Goal: Task Accomplishment & Management: Manage account settings

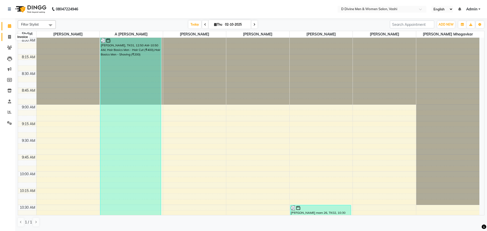
click at [9, 39] on span at bounding box center [9, 37] width 9 height 6
select select "718"
select select "service"
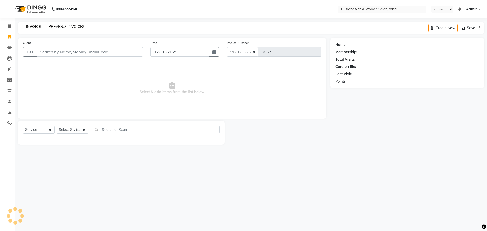
click at [69, 28] on link "PREVIOUS INVOICES" at bounding box center [67, 26] width 36 height 5
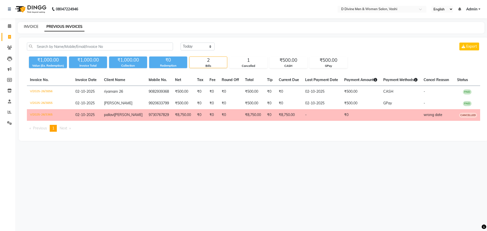
click at [32, 27] on link "INVOICE" at bounding box center [31, 26] width 14 height 5
select select "718"
select select "service"
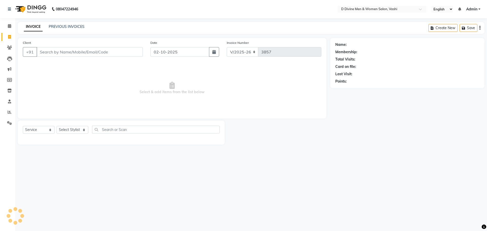
select select "10981"
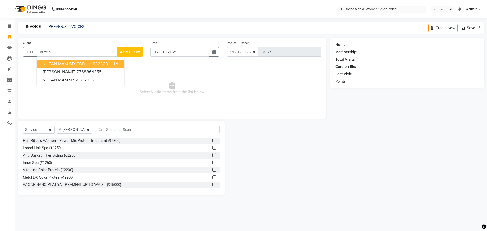
click at [83, 63] on span "NUTAN MAM SECTOR-14" at bounding box center [67, 63] width 49 height 5
type input "9323294114"
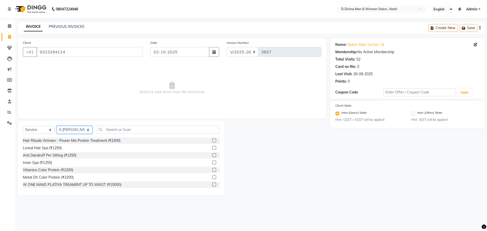
click at [74, 132] on select "Select Stylist A [PERSON_NAME] [PERSON_NAME] Divine salon [PERSON_NAME] [PERSON…" at bounding box center [75, 130] width 36 height 8
click at [110, 126] on input "text" at bounding box center [158, 130] width 124 height 8
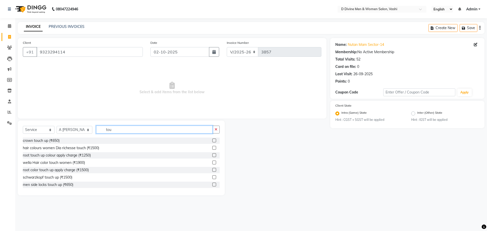
type input "tou"
click at [212, 163] on label at bounding box center [214, 163] width 4 height 4
click at [212, 163] on input "checkbox" at bounding box center [213, 162] width 3 height 3
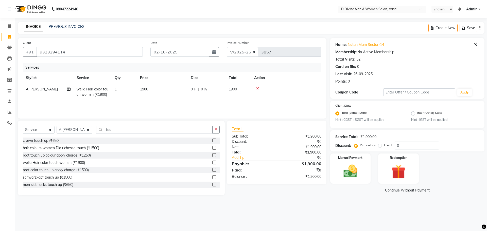
checkbox input "false"
click at [197, 82] on th "Disc" at bounding box center [207, 77] width 38 height 11
click at [203, 90] on span "0 %" at bounding box center [204, 89] width 6 height 5
click at [215, 90] on input "0" at bounding box center [222, 91] width 15 height 8
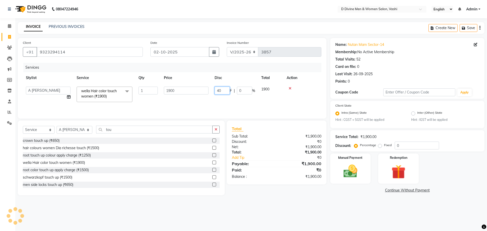
type input "400"
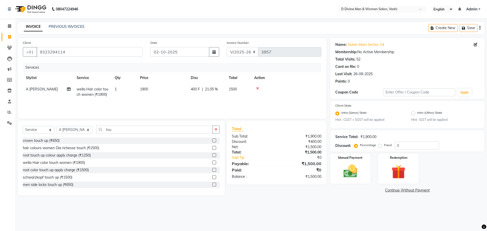
click at [209, 92] on tr "A [PERSON_NAME] wella Hair color touch women (₹1900) 1 1900 400 F | 21.05 % 1500" at bounding box center [172, 92] width 299 height 17
click at [77, 125] on div "Select Service Product Membership Package Voucher Prepaid Gift Card Select Styl…" at bounding box center [121, 158] width 207 height 75
click at [77, 131] on select "Select Stylist A [PERSON_NAME] [PERSON_NAME] Divine salon [PERSON_NAME] [PERSON…" at bounding box center [75, 130] width 36 height 8
select select "10985"
click at [57, 126] on select "Select Stylist A [PERSON_NAME] [PERSON_NAME] Divine salon [PERSON_NAME] [PERSON…" at bounding box center [75, 130] width 36 height 8
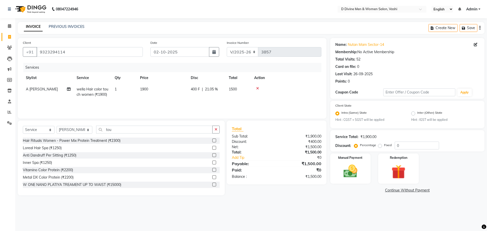
click at [120, 125] on div "Select Service Product Membership Package Voucher Prepaid Gift Card Select Styl…" at bounding box center [121, 158] width 207 height 75
click at [117, 130] on input "tou" at bounding box center [154, 130] width 116 height 8
type input "t"
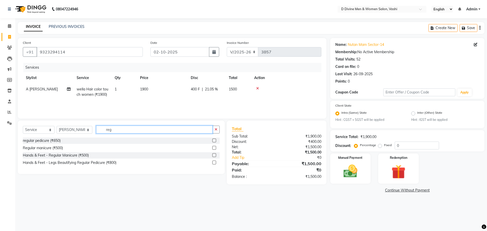
type input "reg"
click at [215, 143] on div at bounding box center [213, 141] width 3 height 5
click at [215, 142] on label at bounding box center [214, 141] width 4 height 4
click at [215, 142] on input "checkbox" at bounding box center [213, 140] width 3 height 3
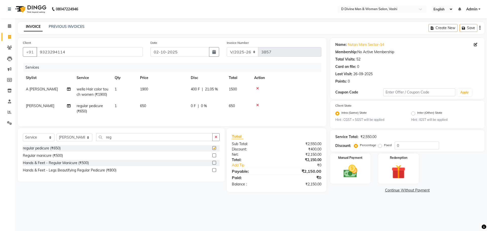
checkbox input "false"
click at [197, 104] on div "0 F | 0 %" at bounding box center [207, 106] width 32 height 5
select select "10985"
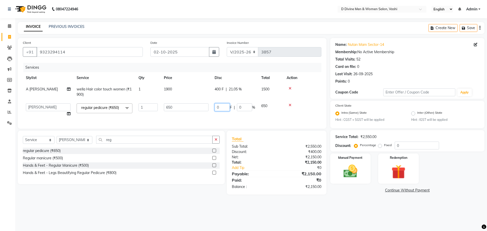
click at [216, 109] on input "0" at bounding box center [222, 108] width 15 height 8
type input "150"
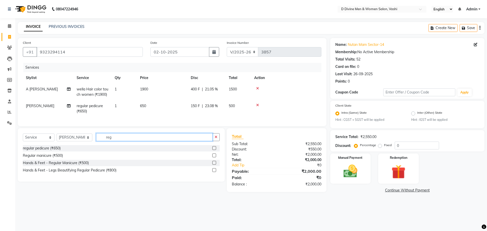
click at [121, 141] on input "reg" at bounding box center [154, 137] width 116 height 8
type input "r"
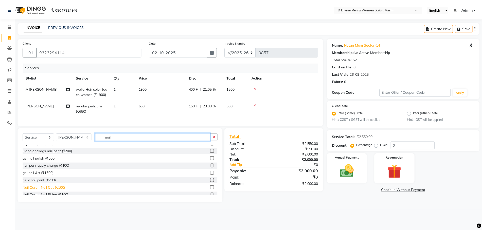
scroll to position [23, 0]
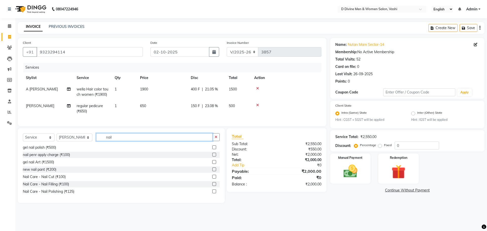
type input "nail"
click at [212, 194] on label at bounding box center [214, 192] width 4 height 4
click at [212, 194] on input "checkbox" at bounding box center [213, 191] width 3 height 3
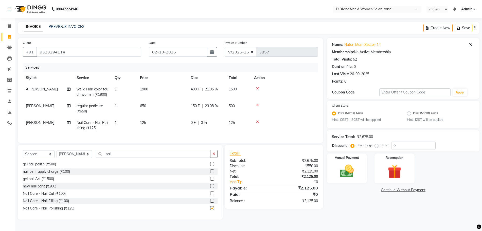
checkbox input "false"
click at [211, 126] on td "0 F | 0 %" at bounding box center [207, 125] width 38 height 17
select select "10985"
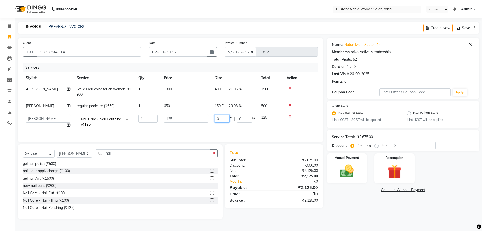
click at [221, 119] on input "0" at bounding box center [222, 119] width 15 height 8
type input "025"
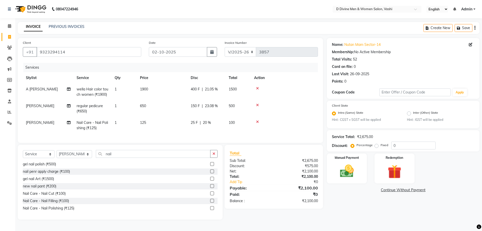
click at [199, 132] on tr "[PERSON_NAME] Nail Care - Nail Polishing (₹125) 1 125 25 F | 20 % 100" at bounding box center [170, 125] width 295 height 17
click at [360, 173] on div "Manual Payment" at bounding box center [347, 168] width 42 height 31
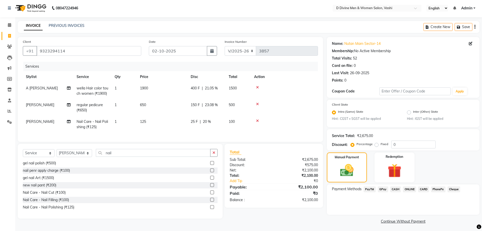
click at [392, 189] on span "CASH" at bounding box center [396, 190] width 11 height 6
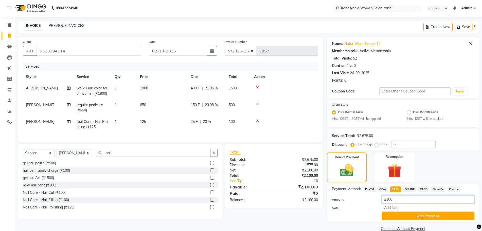
click at [389, 200] on input "2100" at bounding box center [428, 200] width 93 height 8
type input "2000"
click at [398, 220] on button "Add Payment" at bounding box center [428, 217] width 93 height 8
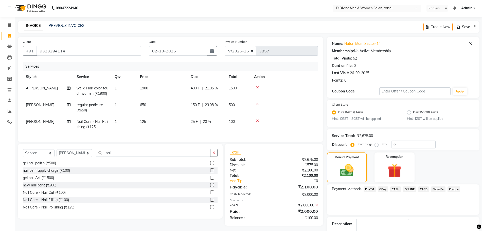
click at [410, 189] on span "ONLINE" at bounding box center [409, 190] width 13 height 6
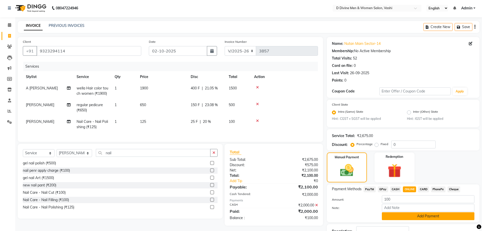
click at [409, 219] on button "Add Payment" at bounding box center [428, 217] width 93 height 8
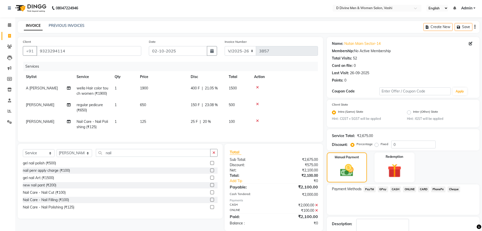
scroll to position [31, 0]
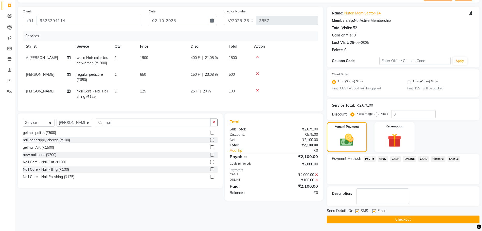
click at [359, 210] on label at bounding box center [358, 212] width 4 height 4
click at [359, 210] on input "checkbox" at bounding box center [357, 211] width 3 height 3
checkbox input "false"
click at [375, 210] on label at bounding box center [375, 212] width 4 height 4
click at [375, 210] on input "checkbox" at bounding box center [374, 211] width 3 height 3
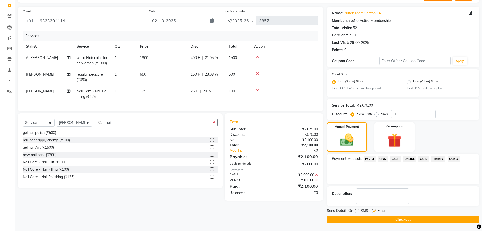
checkbox input "false"
click at [376, 220] on button "Checkout" at bounding box center [403, 220] width 153 height 8
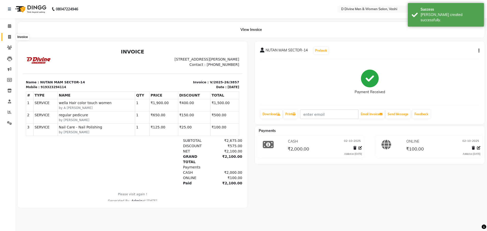
click at [10, 38] on icon at bounding box center [9, 37] width 3 height 4
select select "718"
select select "service"
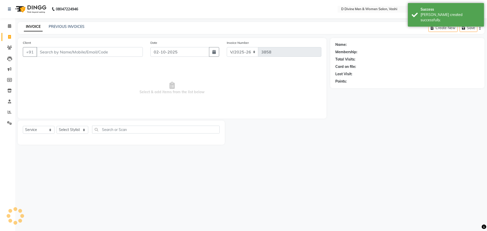
select select "10981"
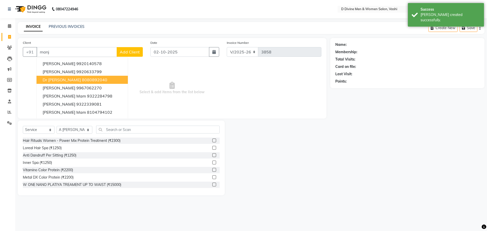
click at [82, 79] on ngb-highlight "8080892040" at bounding box center [94, 79] width 25 height 5
type input "8080892040"
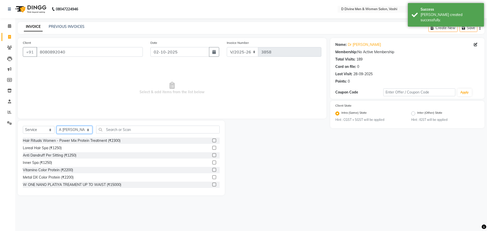
click at [86, 128] on select "Select Stylist A [PERSON_NAME] [PERSON_NAME] Divine salon [PERSON_NAME] [PERSON…" at bounding box center [75, 130] width 36 height 8
click at [57, 126] on select "Select Stylist A [PERSON_NAME] [PERSON_NAME] Divine salon [PERSON_NAME] [PERSON…" at bounding box center [75, 130] width 36 height 8
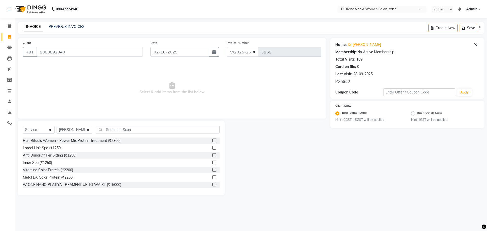
click at [81, 124] on div "Select Service Product Membership Package Voucher Prepaid Gift Card Select Styl…" at bounding box center [121, 158] width 207 height 75
click at [79, 133] on select "Select Stylist A [PERSON_NAME] [PERSON_NAME] Divine salon [PERSON_NAME] [PERSON…" at bounding box center [75, 130] width 36 height 8
select select "10981"
click at [57, 126] on select "Select Stylist A [PERSON_NAME] [PERSON_NAME] Divine salon [PERSON_NAME] [PERSON…" at bounding box center [75, 130] width 36 height 8
click at [121, 133] on input "text" at bounding box center [158, 130] width 124 height 8
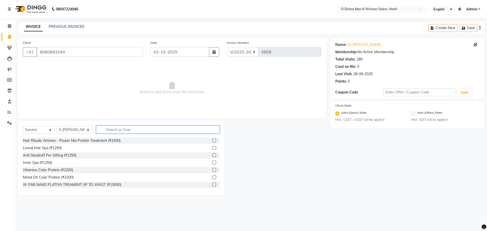
click at [121, 133] on input "text" at bounding box center [158, 130] width 124 height 8
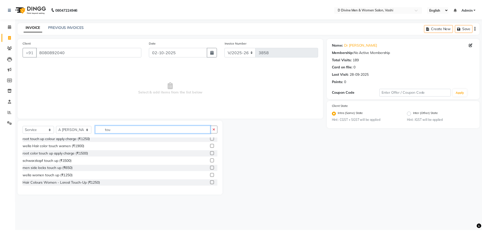
scroll to position [38, 0]
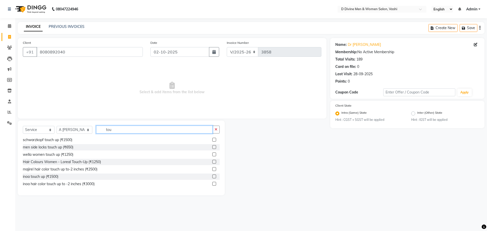
type input "tou"
click at [212, 161] on label at bounding box center [214, 162] width 4 height 4
click at [212, 161] on input "checkbox" at bounding box center [213, 162] width 3 height 3
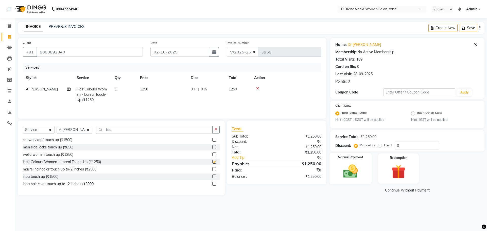
checkbox input "false"
click at [342, 175] on img at bounding box center [351, 171] width 24 height 17
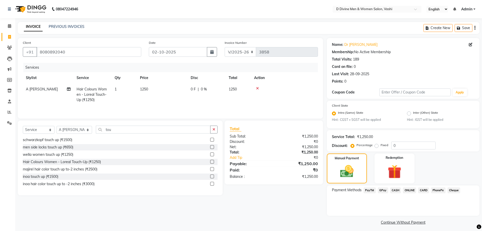
click at [380, 192] on span "GPay" at bounding box center [383, 191] width 10 height 6
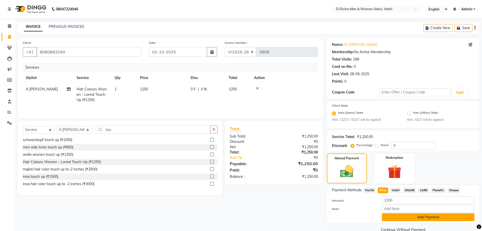
click at [385, 217] on button "Add Payment" at bounding box center [428, 218] width 93 height 8
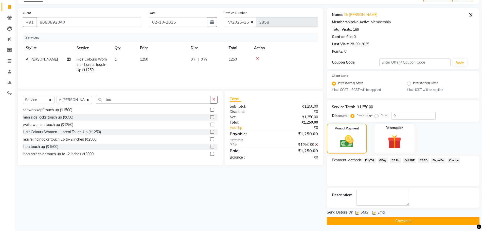
scroll to position [31, 0]
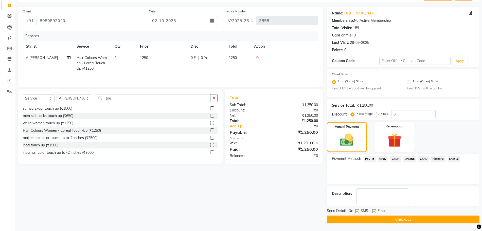
click at [357, 212] on label at bounding box center [358, 212] width 4 height 4
click at [357, 212] on input "checkbox" at bounding box center [357, 211] width 3 height 3
checkbox input "false"
click at [375, 218] on button "Checkout" at bounding box center [403, 220] width 153 height 8
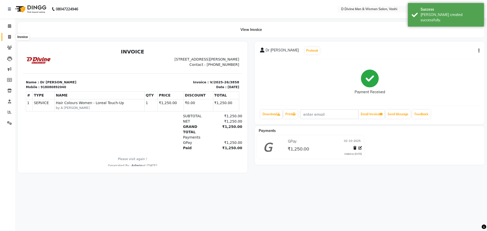
drag, startPoint x: 12, startPoint y: 35, endPoint x: 23, endPoint y: 39, distance: 11.5
click at [12, 35] on span at bounding box center [9, 37] width 9 height 6
select select "718"
select select "service"
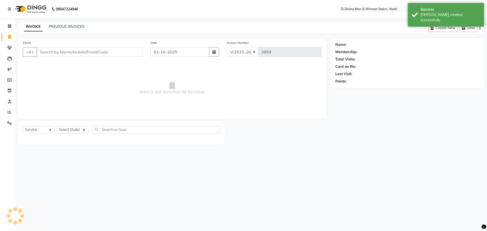
select select "10981"
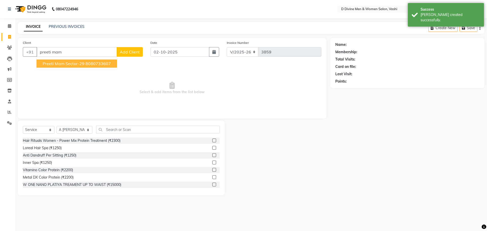
click at [63, 64] on span "Preeti mam sector-29" at bounding box center [64, 63] width 42 height 5
type input "8080733607"
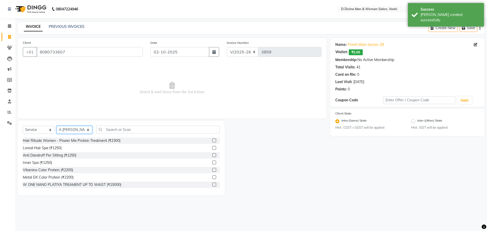
click at [68, 129] on select "Select Stylist A [PERSON_NAME] [PERSON_NAME] Divine salon [PERSON_NAME] [PERSON…" at bounding box center [75, 130] width 36 height 8
click at [119, 129] on input "text" at bounding box center [158, 130] width 124 height 8
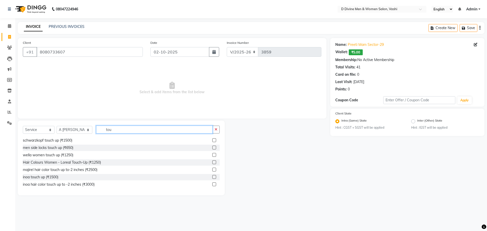
scroll to position [38, 0]
type input "tou"
click at [207, 161] on div "Hair Colours Women - Loreal Touch-Up (₹1250)" at bounding box center [121, 162] width 197 height 6
click at [212, 161] on label at bounding box center [214, 162] width 4 height 4
click at [212, 161] on input "checkbox" at bounding box center [213, 162] width 3 height 3
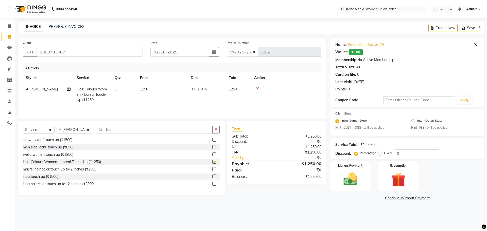
checkbox input "false"
click at [204, 99] on td "0 F | 0 %" at bounding box center [207, 95] width 38 height 22
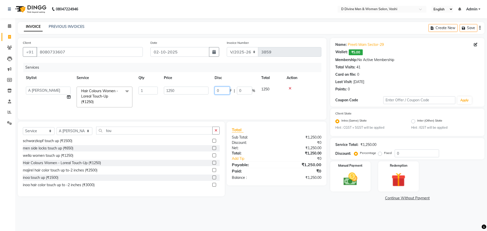
click at [217, 89] on input "0" at bounding box center [222, 91] width 15 height 8
type input "250"
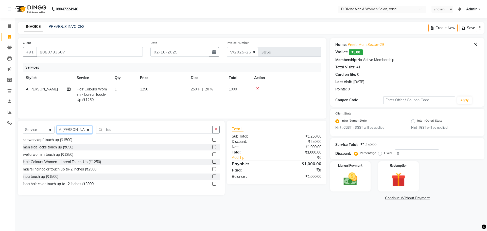
click at [83, 130] on select "Select Stylist A [PERSON_NAME] [PERSON_NAME] Divine salon [PERSON_NAME] [PERSON…" at bounding box center [75, 130] width 36 height 8
select select "10984"
click at [57, 127] on select "Select Stylist A [PERSON_NAME] [PERSON_NAME] Divine salon [PERSON_NAME] [PERSON…" at bounding box center [75, 130] width 36 height 8
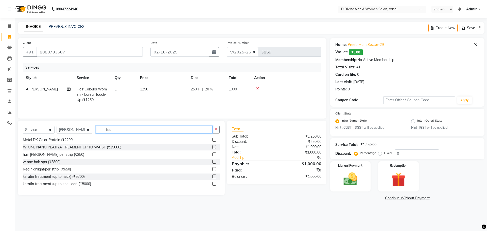
click at [123, 134] on input "tou" at bounding box center [154, 130] width 116 height 8
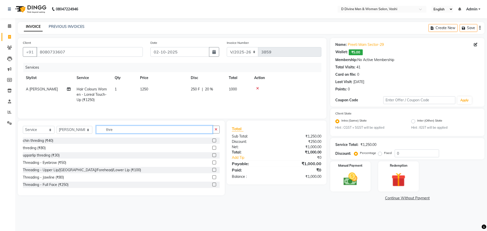
type input "thre"
click at [212, 149] on label at bounding box center [214, 148] width 4 height 4
click at [212, 149] on input "checkbox" at bounding box center [213, 148] width 3 height 3
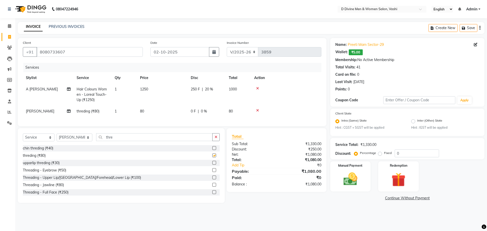
checkbox input "false"
click at [195, 105] on td "250 F | 20 %" at bounding box center [207, 95] width 38 height 22
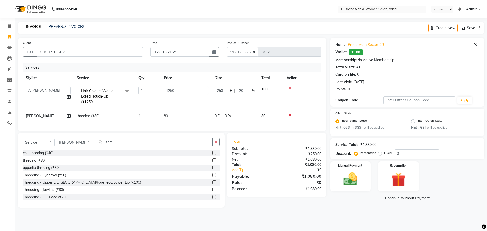
click at [217, 112] on td "0 F | 0 %" at bounding box center [235, 116] width 47 height 11
select select "10984"
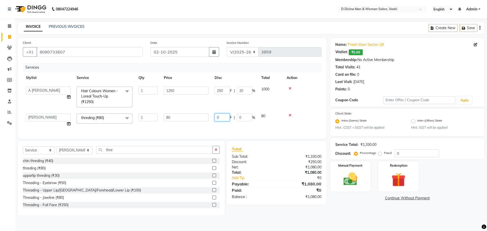
click at [217, 119] on input "0" at bounding box center [222, 118] width 15 height 8
type input "20"
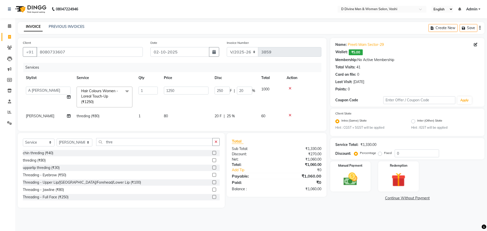
click at [208, 101] on td "1250" at bounding box center [186, 97] width 51 height 27
click at [359, 178] on img at bounding box center [351, 179] width 24 height 17
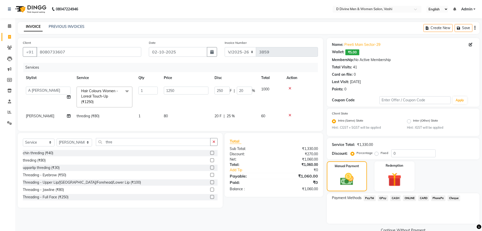
click at [383, 200] on span "GPay" at bounding box center [383, 199] width 10 height 6
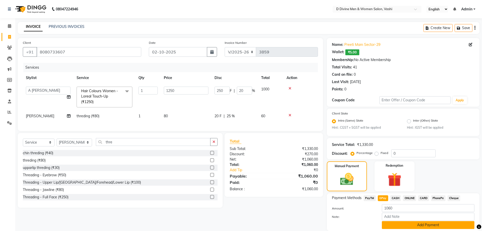
click at [403, 225] on button "Add Payment" at bounding box center [428, 226] width 93 height 8
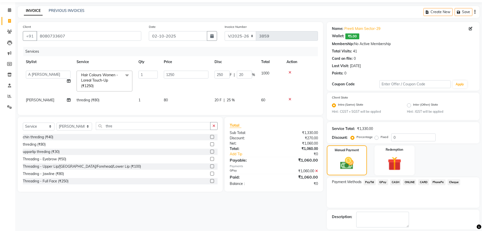
scroll to position [39, 0]
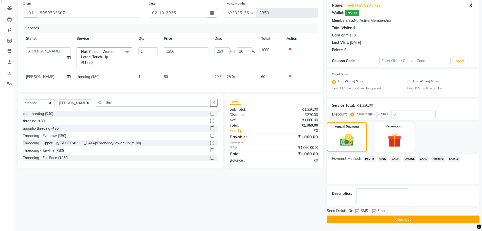
click at [358, 212] on label at bounding box center [358, 212] width 4 height 4
click at [358, 212] on input "checkbox" at bounding box center [357, 211] width 3 height 3
checkbox input "false"
click at [375, 212] on label at bounding box center [375, 212] width 4 height 4
click at [375, 212] on input "checkbox" at bounding box center [374, 211] width 3 height 3
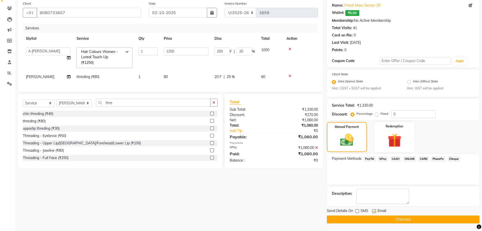
checkbox input "false"
click at [377, 218] on button "Checkout" at bounding box center [403, 220] width 153 height 8
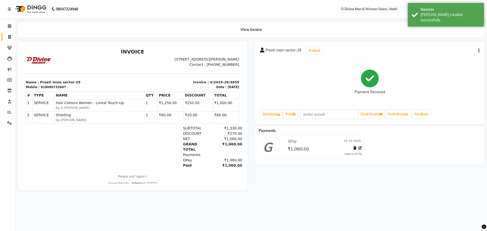
click at [6, 40] on link "Invoice" at bounding box center [8, 37] width 12 height 8
select select "service"
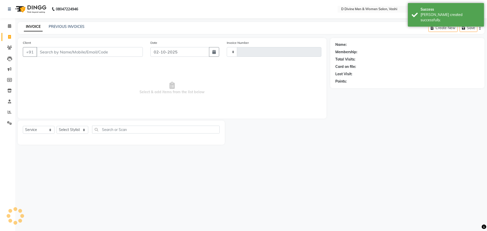
type input "3860"
select select "718"
select select "10981"
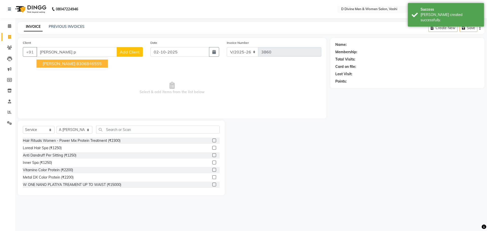
click at [75, 59] on ngb-typeahead-window "[PERSON_NAME] 8306846555" at bounding box center [72, 63] width 72 height 13
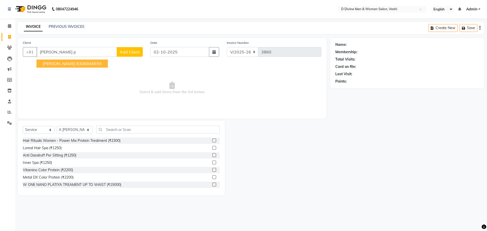
click at [84, 60] on button "[PERSON_NAME] 8306846555" at bounding box center [72, 64] width 71 height 8
type input "8306846555"
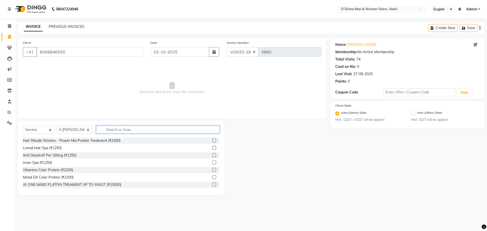
click at [131, 126] on input "text" at bounding box center [158, 130] width 124 height 8
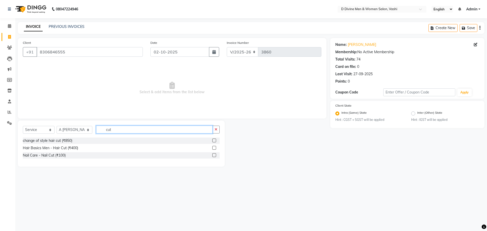
type input "cut"
click at [215, 147] on label at bounding box center [214, 148] width 4 height 4
click at [215, 147] on input "checkbox" at bounding box center [213, 148] width 3 height 3
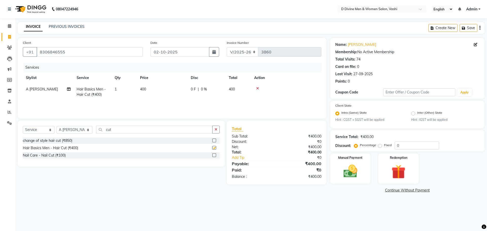
checkbox input "false"
click at [199, 99] on td "0 F | 0 %" at bounding box center [207, 92] width 38 height 17
click at [217, 89] on input "0" at bounding box center [222, 91] width 15 height 8
type input "100"
click at [211, 100] on tr "A [PERSON_NAME] Hair Basics Men - Hair Cut (₹400) 1 400 100 F | 25 % 300" at bounding box center [172, 92] width 299 height 17
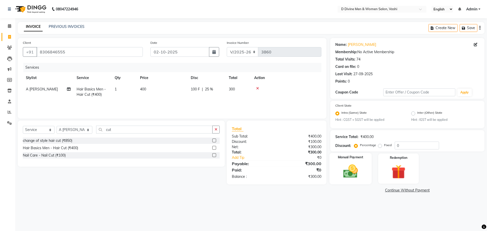
click at [351, 158] on label "Manual Payment" at bounding box center [350, 157] width 25 height 5
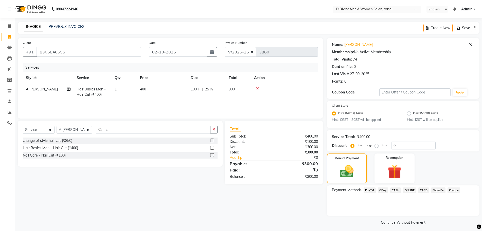
drag, startPoint x: 384, startPoint y: 190, endPoint x: 386, endPoint y: 195, distance: 5.6
click at [384, 190] on span "GPay" at bounding box center [383, 191] width 10 height 6
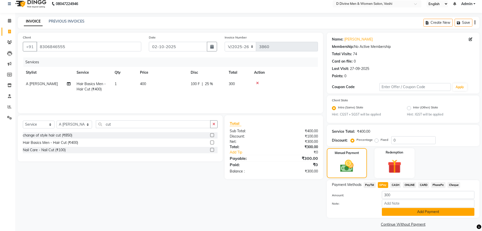
scroll to position [10, 0]
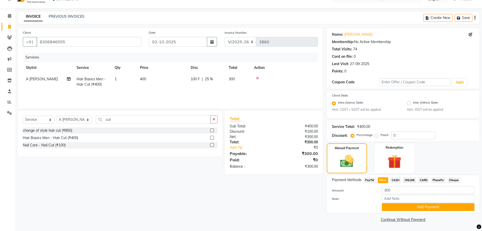
click at [401, 203] on div "Note:" at bounding box center [403, 199] width 150 height 9
click at [394, 206] on button "Add Payment" at bounding box center [428, 208] width 93 height 8
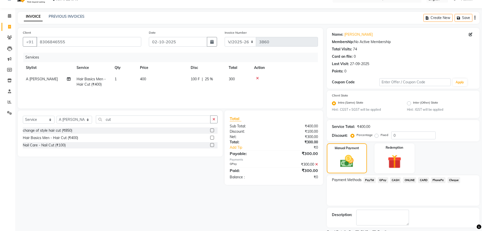
scroll to position [31, 0]
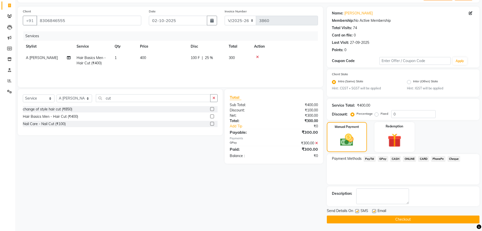
click at [356, 210] on label at bounding box center [358, 212] width 4 height 4
click at [356, 210] on input "checkbox" at bounding box center [357, 211] width 3 height 3
checkbox input "false"
click at [375, 213] on label at bounding box center [375, 212] width 4 height 4
click at [375, 213] on input "checkbox" at bounding box center [374, 211] width 3 height 3
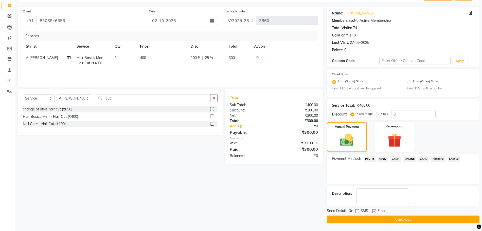
checkbox input "false"
click at [375, 222] on button "Checkout" at bounding box center [403, 220] width 153 height 8
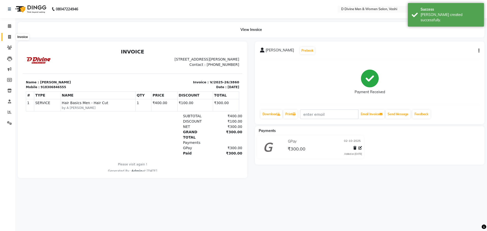
click at [11, 39] on span at bounding box center [9, 37] width 9 height 6
select select "718"
select select "service"
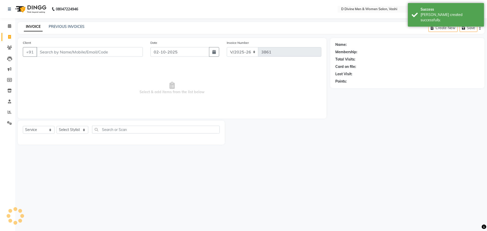
select select "10981"
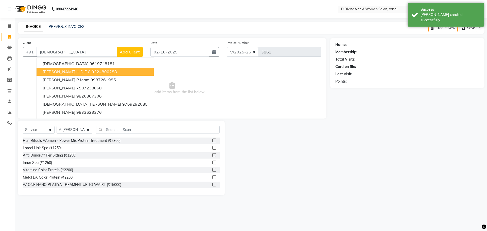
click at [92, 71] on ngb-highlight "9324800288" at bounding box center [104, 71] width 25 height 5
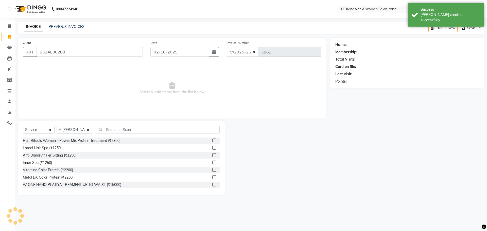
type input "9324800288"
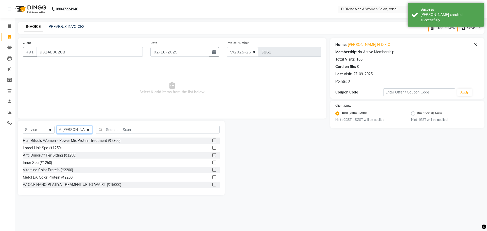
click at [82, 131] on select "Select Stylist A [PERSON_NAME] [PERSON_NAME] Divine salon [PERSON_NAME] [PERSON…" at bounding box center [75, 130] width 36 height 8
select select "10985"
click at [57, 126] on select "Select Stylist A [PERSON_NAME] [PERSON_NAME] Divine salon [PERSON_NAME] [PERSON…" at bounding box center [75, 130] width 36 height 8
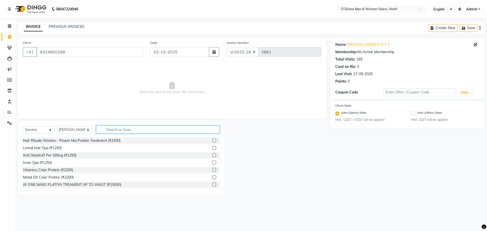
click at [113, 132] on input "text" at bounding box center [158, 130] width 124 height 8
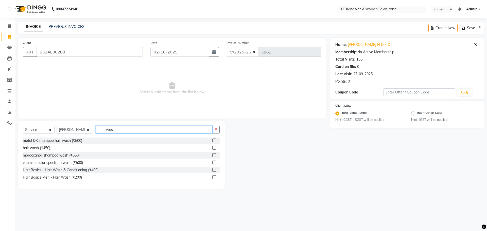
type input "was"
click at [215, 169] on label at bounding box center [214, 170] width 4 height 4
click at [215, 169] on input "checkbox" at bounding box center [213, 170] width 3 height 3
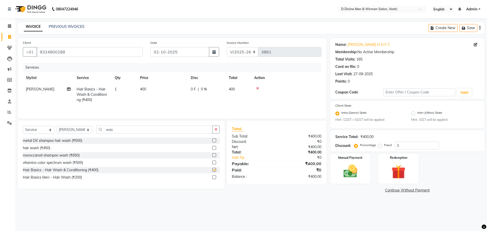
checkbox input "false"
click at [204, 102] on td "0 F | 0 %" at bounding box center [207, 95] width 38 height 22
select select "10985"
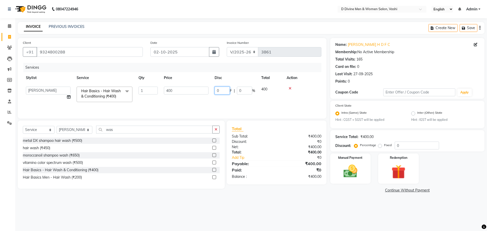
click at [219, 92] on input "0" at bounding box center [222, 91] width 15 height 8
click at [218, 92] on input "0" at bounding box center [222, 91] width 15 height 8
click at [217, 92] on input "0" at bounding box center [222, 91] width 15 height 8
type input "100"
click at [210, 96] on tr "A [PERSON_NAME] [PERSON_NAME] Divine salon [PERSON_NAME] [PERSON_NAME] [PERSON_…" at bounding box center [172, 95] width 299 height 22
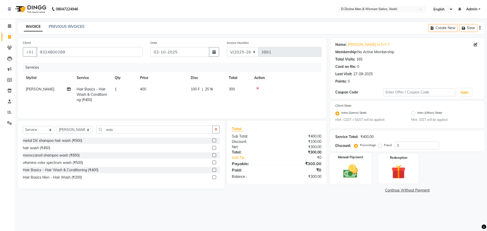
drag, startPoint x: 357, startPoint y: 174, endPoint x: 360, endPoint y: 178, distance: 5.2
click at [357, 174] on img at bounding box center [351, 171] width 24 height 17
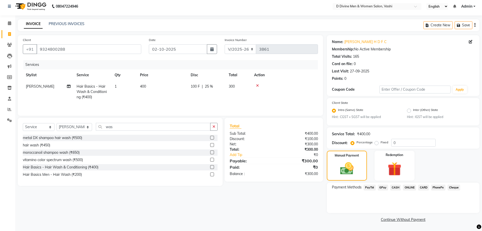
click at [393, 188] on span "CASH" at bounding box center [396, 188] width 11 height 6
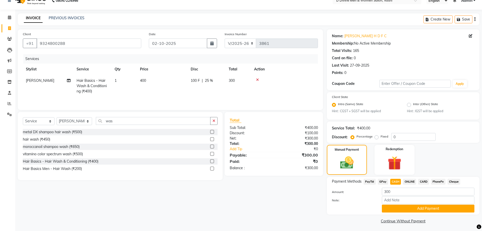
scroll to position [10, 0]
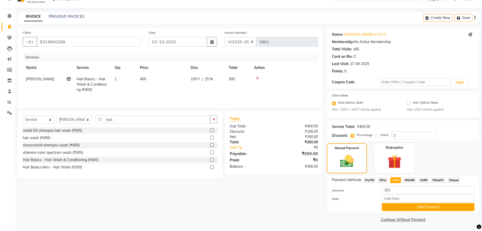
click at [382, 179] on span "GPay" at bounding box center [383, 181] width 10 height 6
click at [395, 206] on button "Add Payment" at bounding box center [428, 208] width 93 height 8
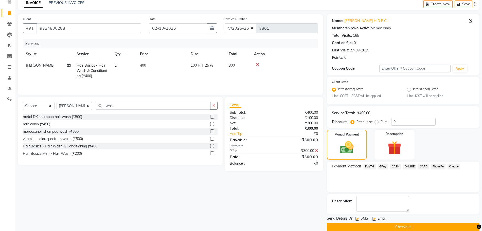
scroll to position [31, 0]
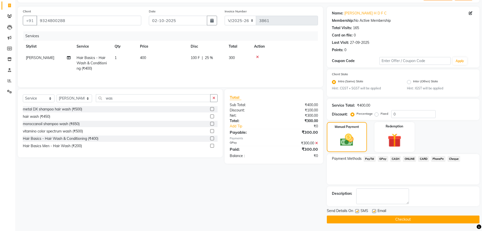
click at [375, 212] on label at bounding box center [375, 212] width 4 height 4
click at [375, 212] on input "checkbox" at bounding box center [374, 211] width 3 height 3
checkbox input "false"
click at [359, 211] on label at bounding box center [358, 212] width 4 height 4
click at [359, 211] on input "checkbox" at bounding box center [357, 211] width 3 height 3
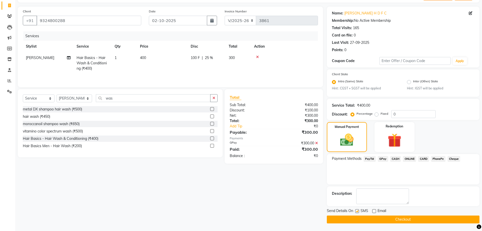
checkbox input "false"
click at [359, 218] on button "Checkout" at bounding box center [403, 220] width 153 height 8
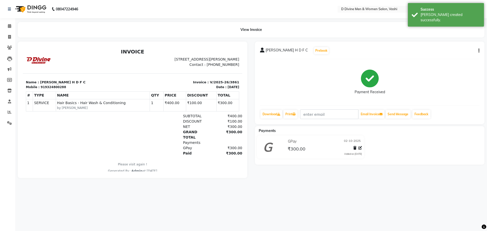
click at [479, 51] on icon "button" at bounding box center [479, 51] width 1 height 0
click at [457, 43] on div "Split Service Amount" at bounding box center [453, 44] width 35 height 6
select select "10985"
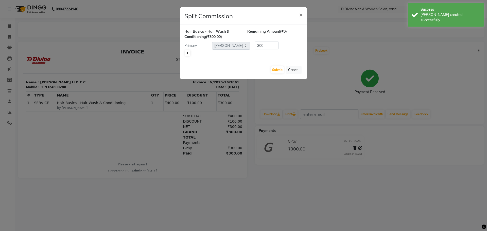
click at [190, 53] on link at bounding box center [187, 53] width 5 height 6
type input "150"
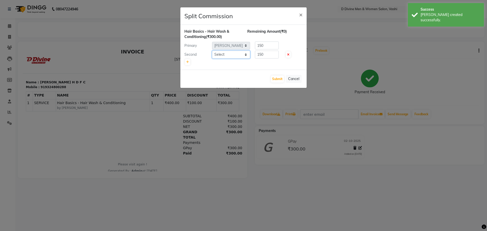
click at [236, 58] on select "Select A [PERSON_NAME] [PERSON_NAME] Divine salon [PERSON_NAME] [PERSON_NAME] […" at bounding box center [231, 55] width 38 height 8
click at [212, 51] on select "Select A [PERSON_NAME] [PERSON_NAME] Divine salon [PERSON_NAME] [PERSON_NAME] […" at bounding box center [231, 55] width 38 height 8
click at [241, 54] on select "Select A [PERSON_NAME] [PERSON_NAME] Divine salon [PERSON_NAME] [PERSON_NAME] […" at bounding box center [231, 55] width 38 height 8
select select "10987"
click at [212, 51] on select "Select A [PERSON_NAME] [PERSON_NAME] Divine salon [PERSON_NAME] [PERSON_NAME] […" at bounding box center [231, 55] width 38 height 8
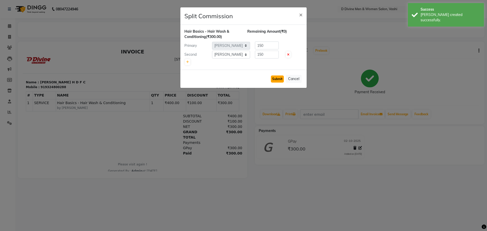
click at [277, 80] on button "Submit" at bounding box center [277, 79] width 13 height 7
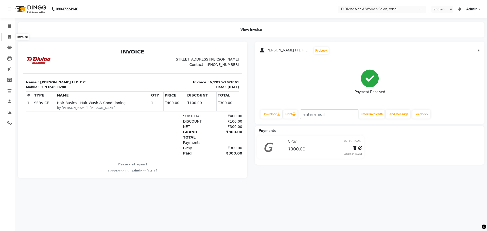
click at [9, 37] on icon at bounding box center [9, 37] width 3 height 4
select select "718"
select select "service"
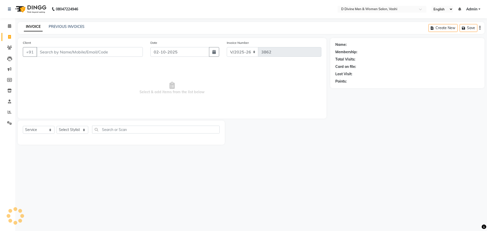
select select "10981"
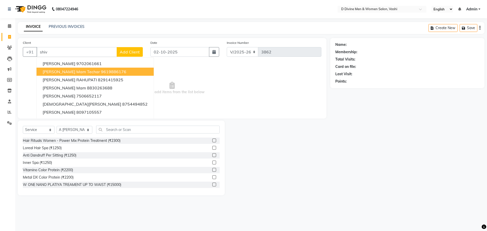
click at [66, 72] on span "[PERSON_NAME] mam techar" at bounding box center [71, 71] width 57 height 5
type input "9619886176"
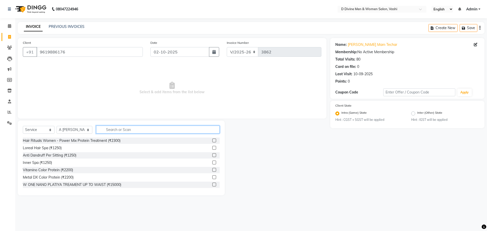
click at [105, 132] on input "text" at bounding box center [158, 130] width 124 height 8
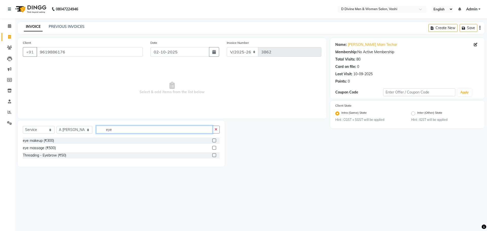
type input "eye"
click at [215, 156] on label at bounding box center [214, 156] width 4 height 4
click at [215, 156] on input "checkbox" at bounding box center [213, 155] width 3 height 3
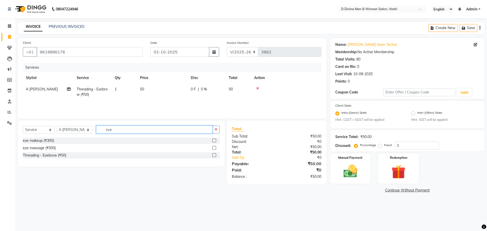
checkbox input "false"
click at [165, 130] on input "eye" at bounding box center [154, 130] width 116 height 8
type input "e"
type input "u"
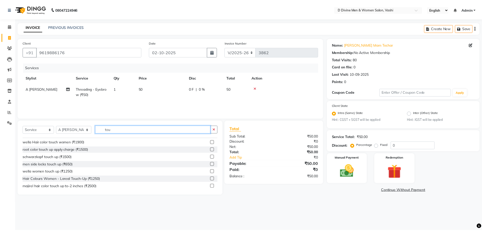
scroll to position [38, 0]
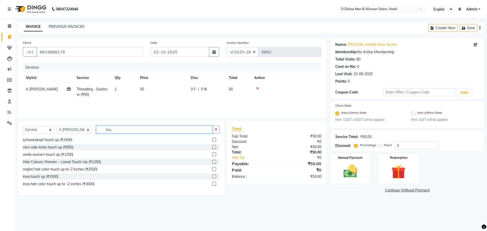
type input "tou"
click at [212, 161] on label at bounding box center [214, 162] width 4 height 4
click at [212, 161] on input "checkbox" at bounding box center [213, 162] width 3 height 3
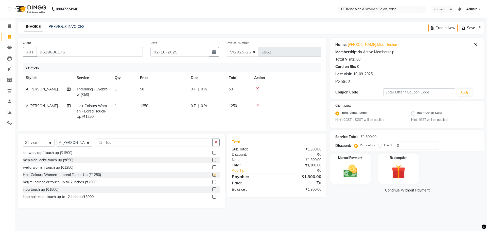
checkbox input "false"
click at [212, 109] on div "0 F | 0 %" at bounding box center [207, 106] width 32 height 5
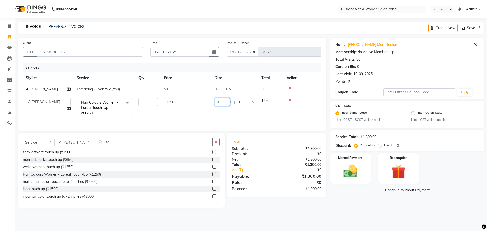
click at [215, 105] on input "0" at bounding box center [222, 102] width 15 height 8
type input "250"
click at [236, 109] on tr "A [PERSON_NAME] [PERSON_NAME] Divine salon [PERSON_NAME] [PERSON_NAME] [PERSON_…" at bounding box center [172, 108] width 299 height 27
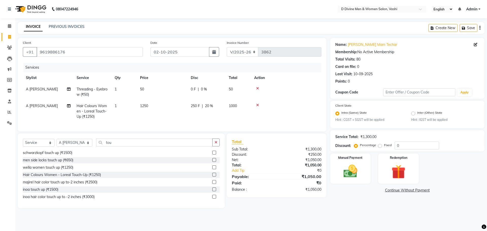
click at [59, 112] on td "A [PERSON_NAME]" at bounding box center [48, 111] width 51 height 22
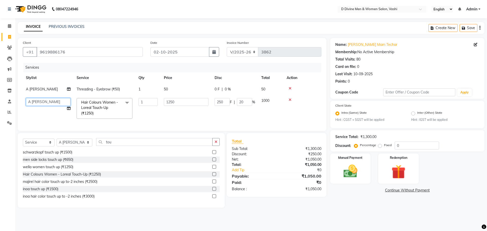
drag, startPoint x: 52, startPoint y: 103, endPoint x: 53, endPoint y: 106, distance: 2.9
click at [52, 103] on select "A [PERSON_NAME] [PERSON_NAME] Divine salon [PERSON_NAME] [PERSON_NAME] [PERSON_…" at bounding box center [48, 102] width 45 height 8
select select "10984"
click at [49, 98] on select "A [PERSON_NAME] [PERSON_NAME] Divine salon [PERSON_NAME] [PERSON_NAME] [PERSON_…" at bounding box center [48, 102] width 45 height 8
select select "10987"
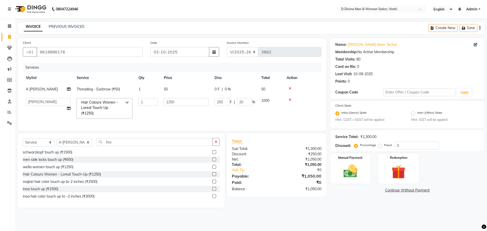
click at [48, 87] on span "A [PERSON_NAME]" at bounding box center [42, 89] width 32 height 5
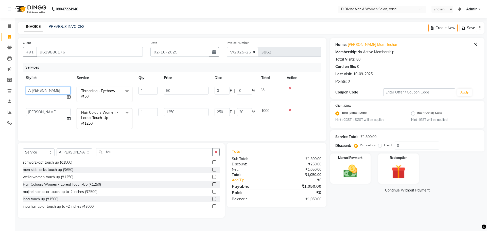
click at [48, 87] on select "A [PERSON_NAME] [PERSON_NAME] Divine salon [PERSON_NAME] [PERSON_NAME] [PERSON_…" at bounding box center [48, 91] width 45 height 8
select select "10984"
click at [348, 176] on img at bounding box center [351, 171] width 24 height 17
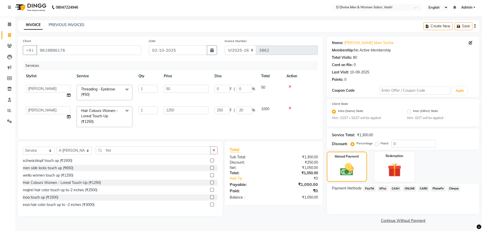
scroll to position [3, 0]
click at [395, 187] on span "CASH" at bounding box center [396, 188] width 11 height 6
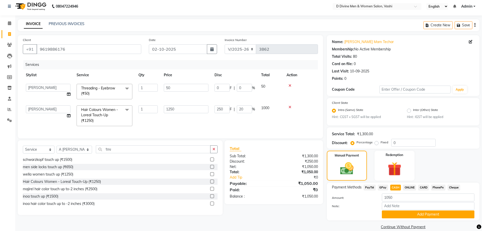
click at [420, 212] on button "Add Payment" at bounding box center [428, 215] width 93 height 8
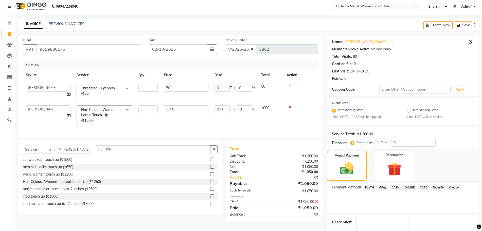
scroll to position [31, 0]
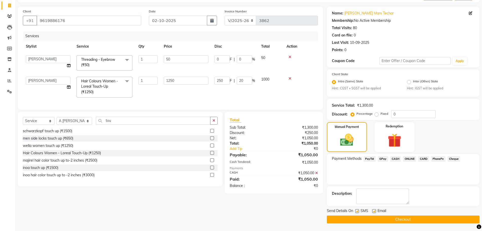
click at [357, 212] on label at bounding box center [358, 212] width 4 height 4
click at [357, 212] on input "checkbox" at bounding box center [357, 211] width 3 height 3
checkbox input "false"
click at [374, 211] on label at bounding box center [375, 212] width 4 height 4
click at [374, 211] on input "checkbox" at bounding box center [374, 211] width 3 height 3
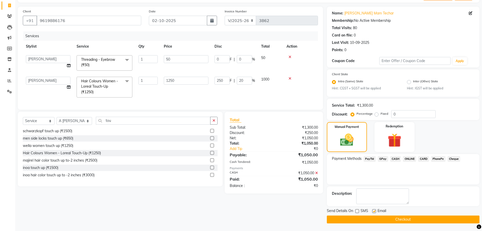
checkbox input "false"
click at [403, 218] on button "Checkout" at bounding box center [403, 220] width 153 height 8
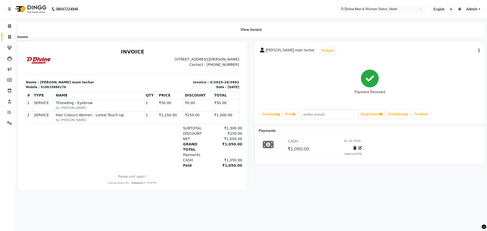
click at [12, 40] on span at bounding box center [9, 37] width 9 height 6
select select "718"
select select "service"
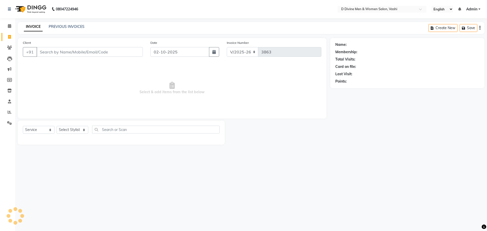
select select "10981"
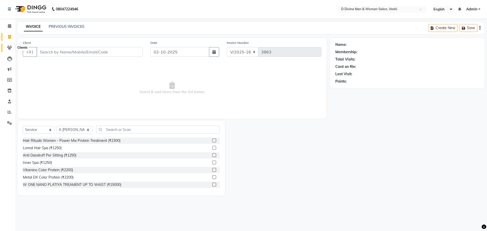
drag, startPoint x: 9, startPoint y: 45, endPoint x: 17, endPoint y: 50, distance: 8.8
click at [9, 46] on icon at bounding box center [9, 48] width 5 height 4
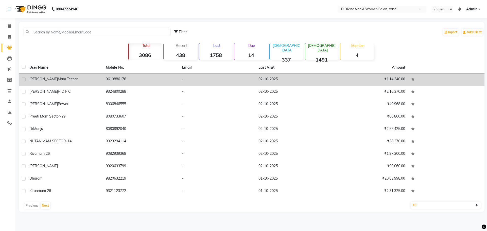
click at [120, 77] on td "9619886176" at bounding box center [141, 80] width 76 height 12
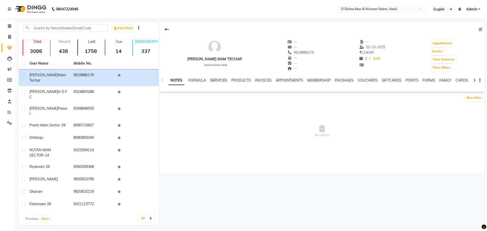
click at [218, 79] on link "SERVICES" at bounding box center [218, 80] width 17 height 5
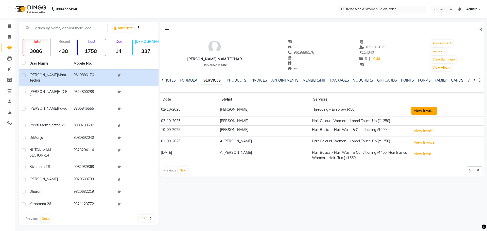
click at [422, 110] on button "View Invoice" at bounding box center [424, 111] width 25 height 8
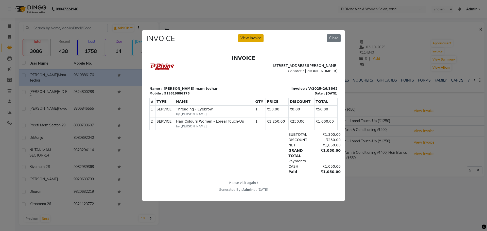
click at [243, 34] on button "View Invoice" at bounding box center [250, 38] width 25 height 8
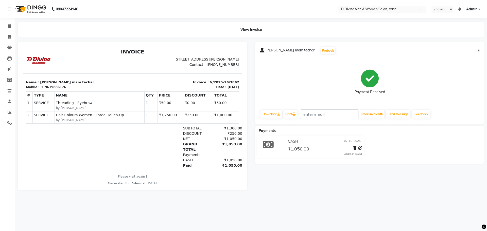
click at [478, 50] on button "button" at bounding box center [478, 50] width 3 height 5
click at [449, 58] on div "Edit Invoice" at bounding box center [453, 57] width 35 height 6
select select "service"
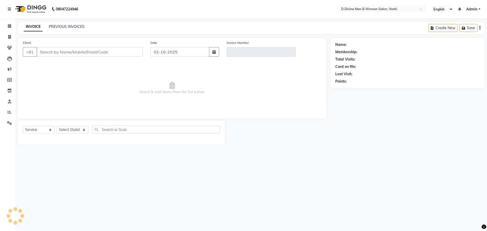
select select "10981"
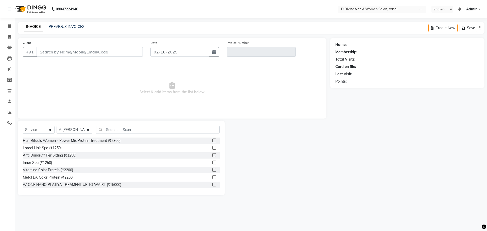
type input "9619886176"
type input "V/2025-26/3862"
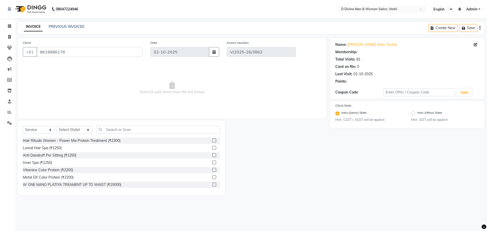
select select "select"
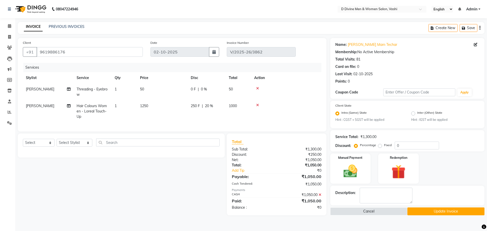
click at [320, 197] on icon at bounding box center [320, 195] width 3 height 4
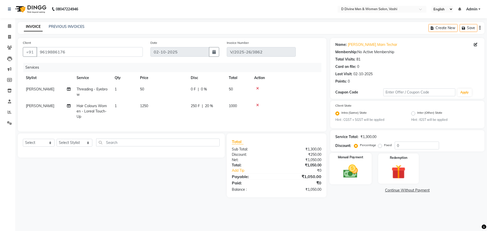
click at [352, 176] on img at bounding box center [351, 171] width 24 height 17
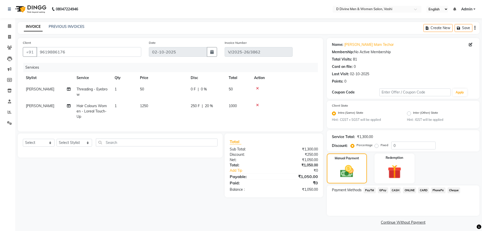
click at [380, 190] on span "GPay" at bounding box center [383, 191] width 10 height 6
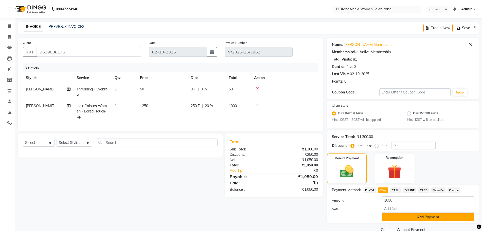
click at [413, 217] on button "Add Payment" at bounding box center [428, 218] width 93 height 8
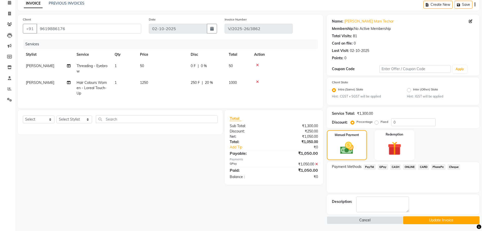
scroll to position [24, 0]
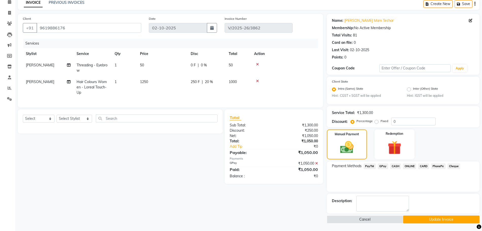
click at [422, 220] on button "Update Invoice" at bounding box center [441, 220] width 76 height 8
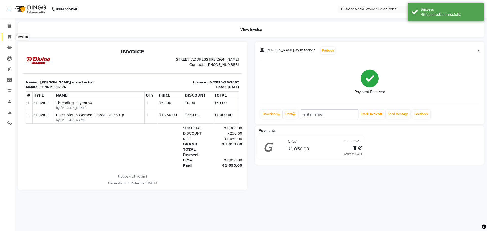
click at [9, 36] on icon at bounding box center [9, 37] width 3 height 4
select select "718"
select select "service"
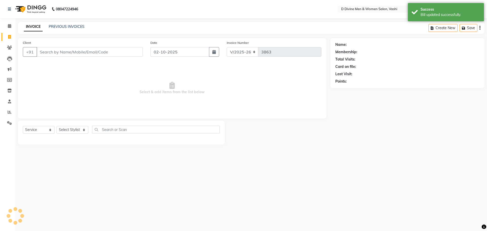
select select "10981"
